Goal: Transaction & Acquisition: Register for event/course

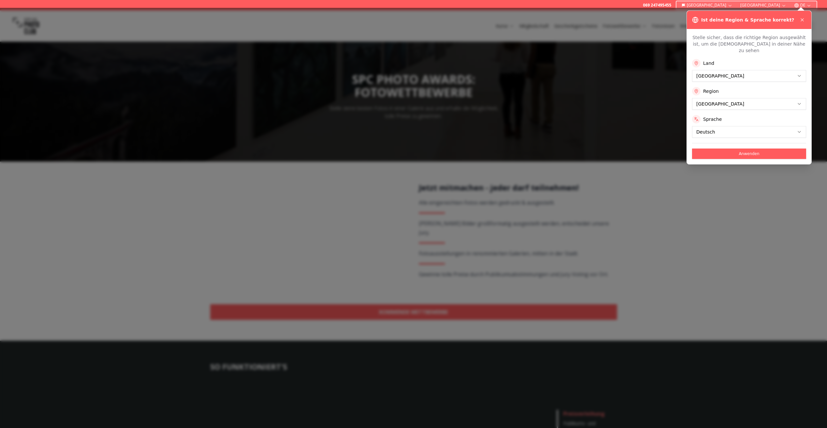
click at [712, 149] on button "Anwenden" at bounding box center [749, 154] width 114 height 10
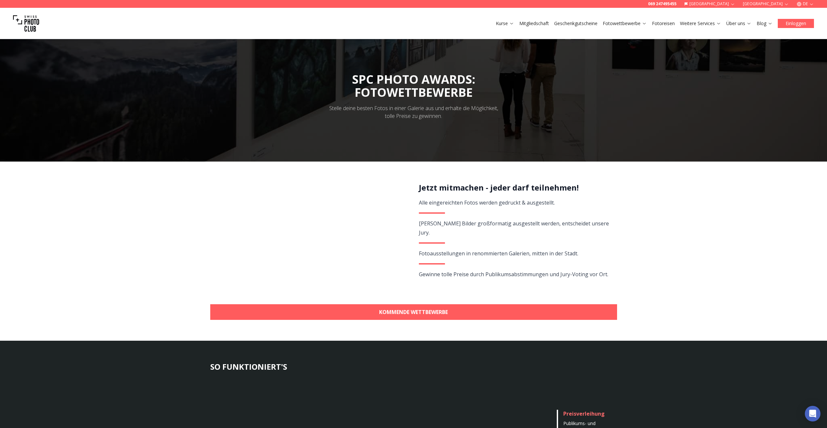
click at [794, 23] on button "Einloggen" at bounding box center [796, 23] width 36 height 9
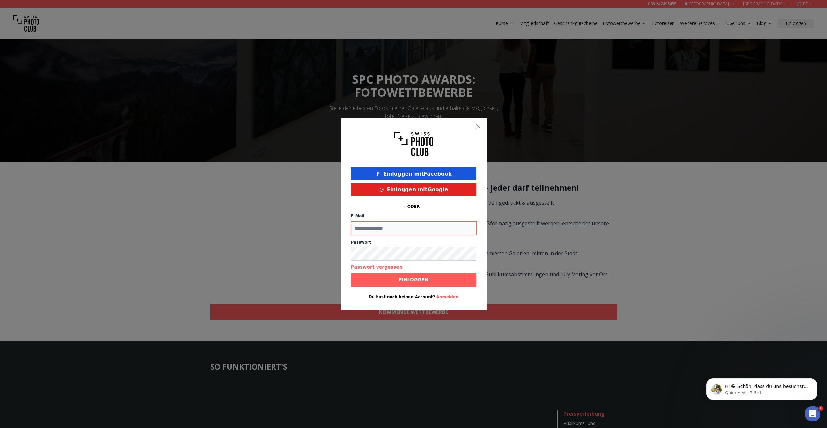
click at [403, 229] on input "E-Mail" at bounding box center [413, 229] width 125 height 14
type input "**********"
click at [418, 274] on button "Einloggen" at bounding box center [413, 280] width 125 height 14
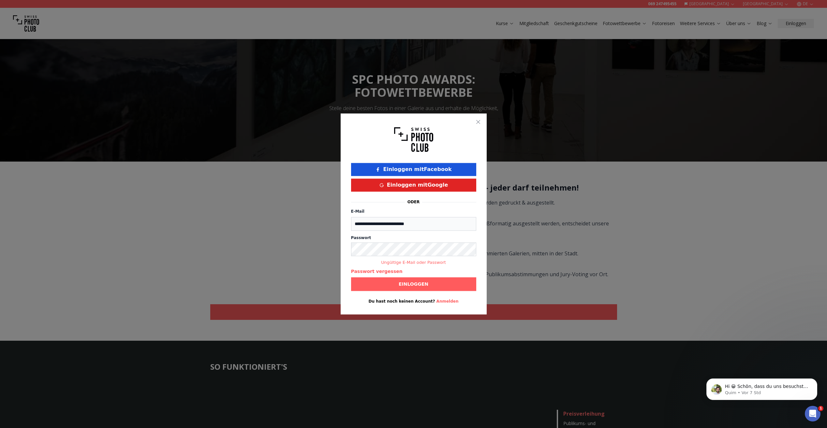
click at [425, 183] on button "Einloggen mit Google" at bounding box center [413, 185] width 125 height 13
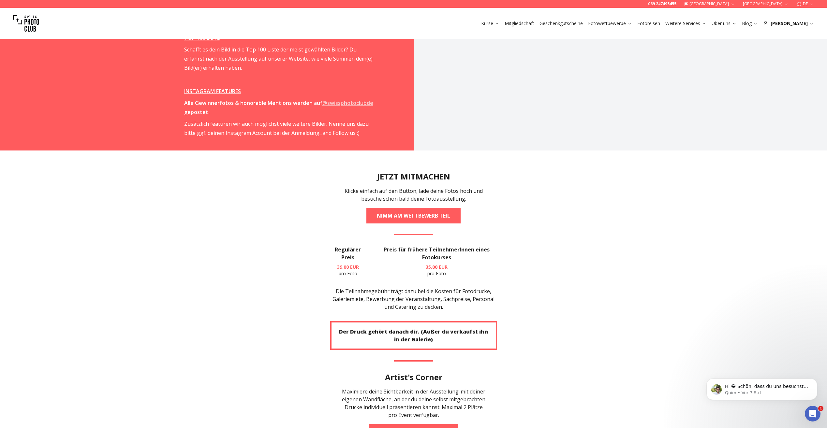
scroll to position [1173, 0]
